Goal: Task Accomplishment & Management: Manage account settings

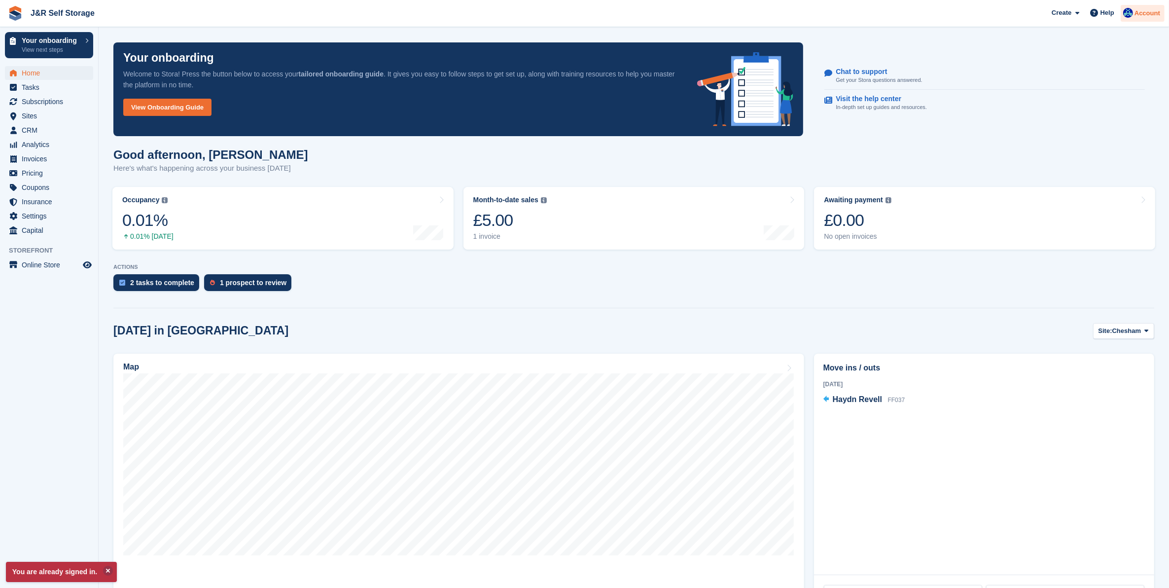
click at [1151, 19] on div "Account" at bounding box center [1142, 13] width 44 height 17
click at [1073, 102] on div "Logout" at bounding box center [1069, 100] width 23 height 10
